Goal: Find contact information: Find contact information

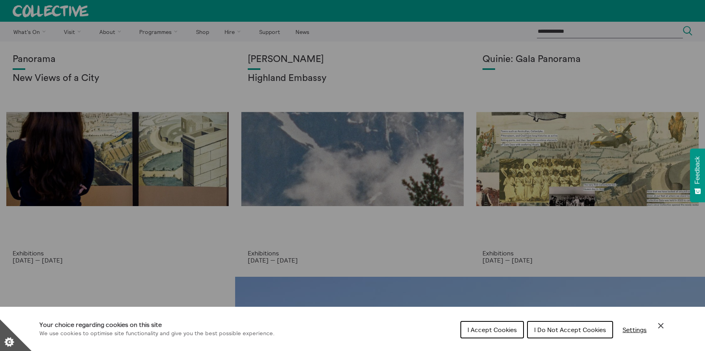
click at [579, 323] on button "I Do Not Accept Cookies" at bounding box center [570, 329] width 86 height 17
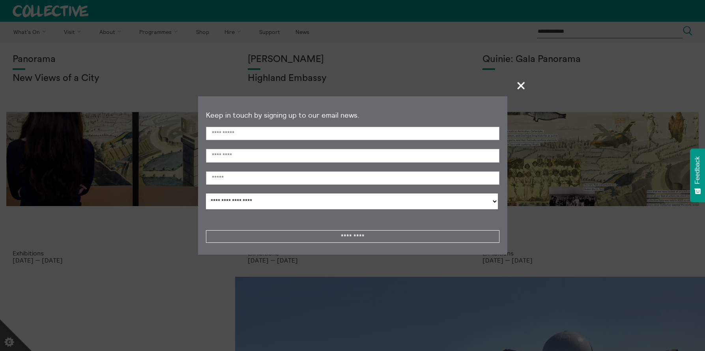
click at [521, 77] on span "+" at bounding box center [521, 85] width 23 height 23
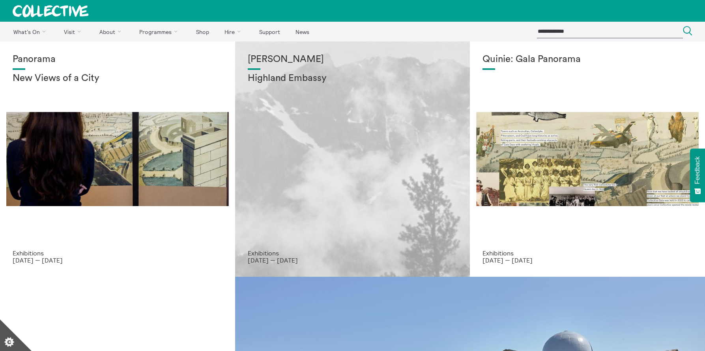
click at [364, 84] on h2 "Highland Embassy" at bounding box center [353, 78] width 210 height 11
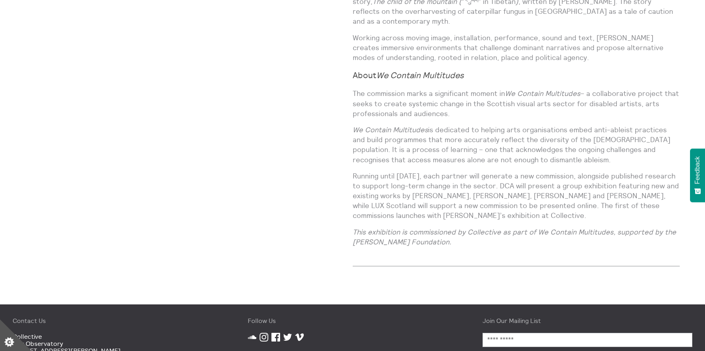
scroll to position [775, 0]
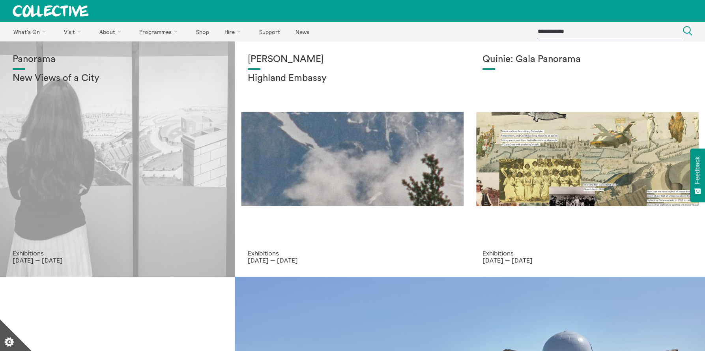
click at [111, 101] on div "Panorama New Views of a City" at bounding box center [118, 151] width 210 height 195
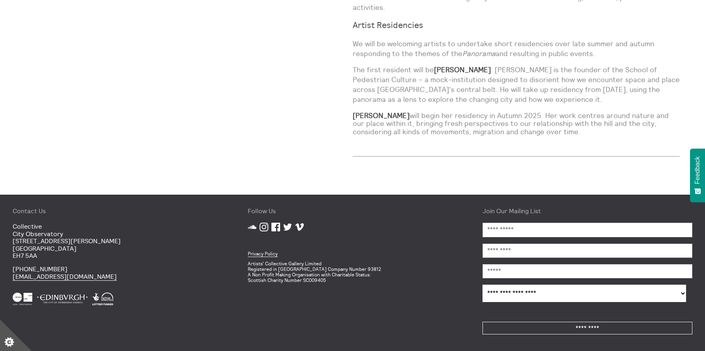
scroll to position [834, 0]
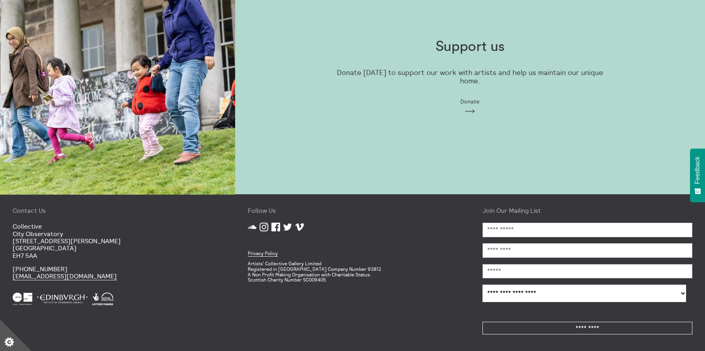
scroll to position [810, 0]
drag, startPoint x: 15, startPoint y: 218, endPoint x: 67, endPoint y: 234, distance: 54.6
click at [67, 234] on div "Contact Us [GEOGRAPHIC_DATA] [STREET_ADDRESS][PERSON_NAME] [PHONE_NUMBER] [EMAI…" at bounding box center [117, 272] width 235 height 156
copy p "[GEOGRAPHIC_DATA] [STREET_ADDRESS][PERSON_NAME]"
